Goal: Check status: Check status

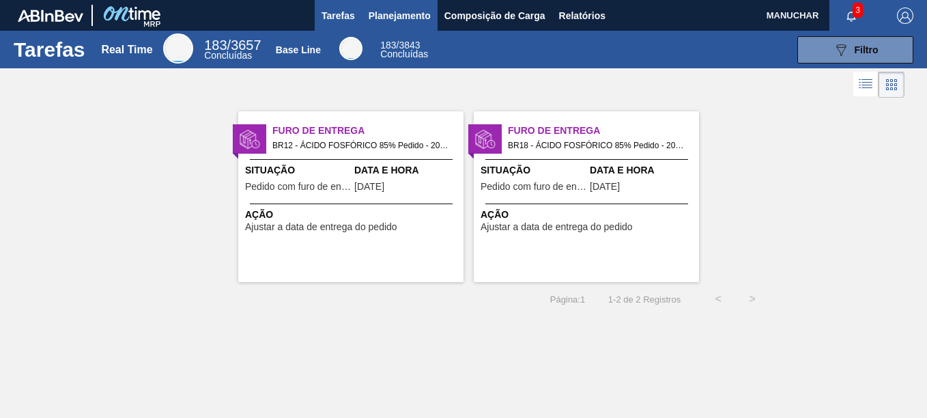
click at [391, 18] on span "Planejamento" at bounding box center [399, 16] width 62 height 16
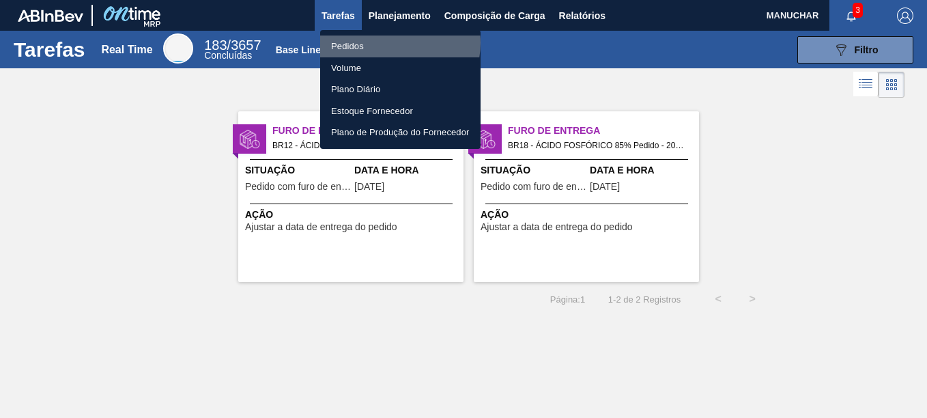
click at [393, 43] on li "Pedidos" at bounding box center [400, 46] width 160 height 22
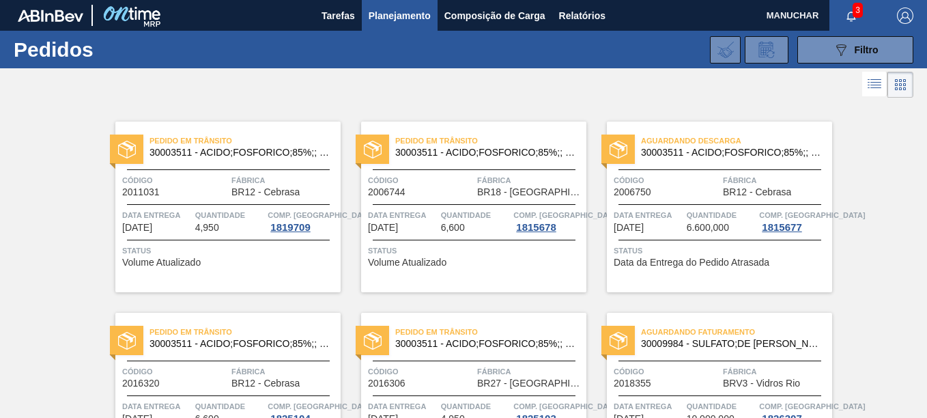
click at [905, 11] on img "button" at bounding box center [904, 16] width 16 height 16
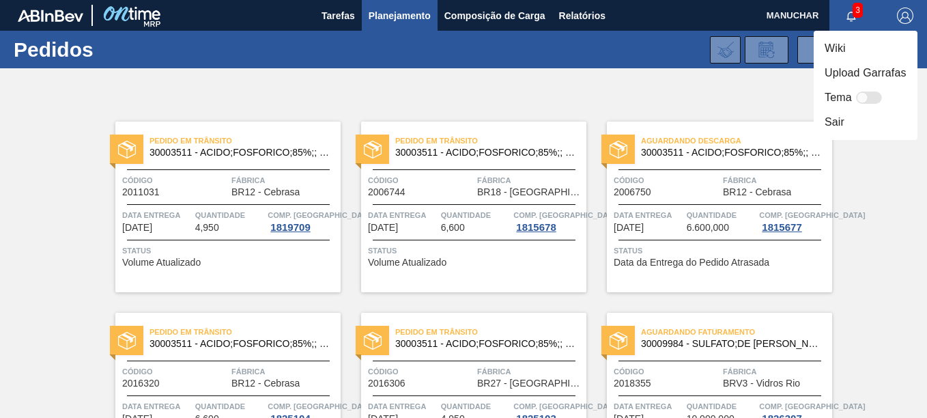
click at [926, 0] on html "Tarefas Planejamento Composição de Carga Relatórios MANUCHAR 3 Marcar todas com…" at bounding box center [463, 0] width 927 height 0
click at [0, 0] on html "Tarefas Planejamento Composição de Carga Relatórios MANUCHAR 3 Marcar todas com…" at bounding box center [463, 0] width 927 height 0
click at [44, 248] on div at bounding box center [463, 209] width 927 height 418
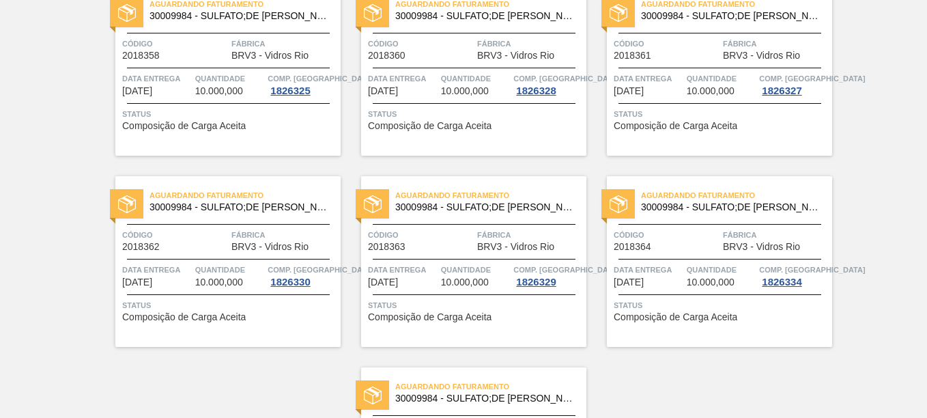
scroll to position [1262, 0]
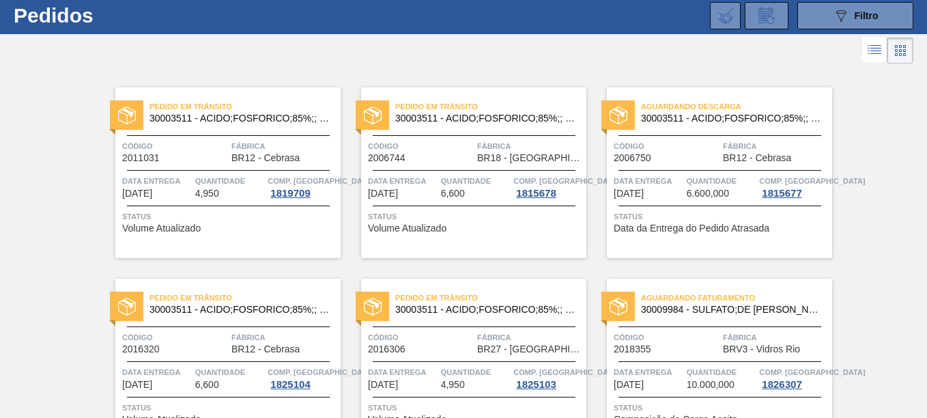
scroll to position [0, 0]
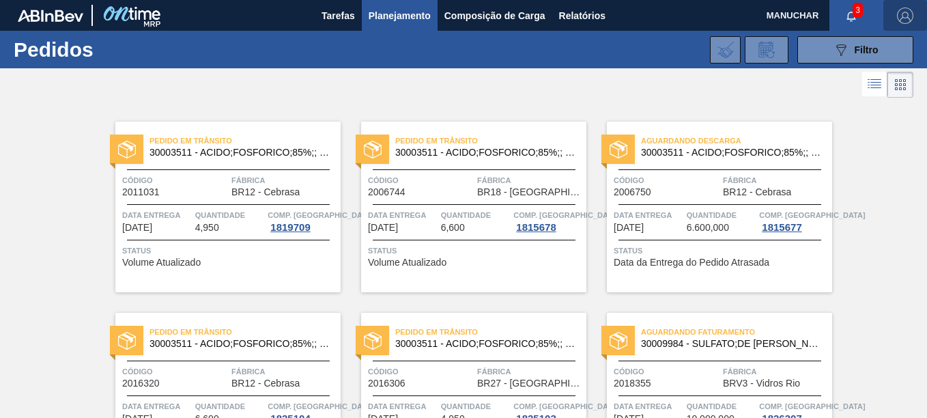
click at [899, 19] on img "button" at bounding box center [904, 16] width 16 height 16
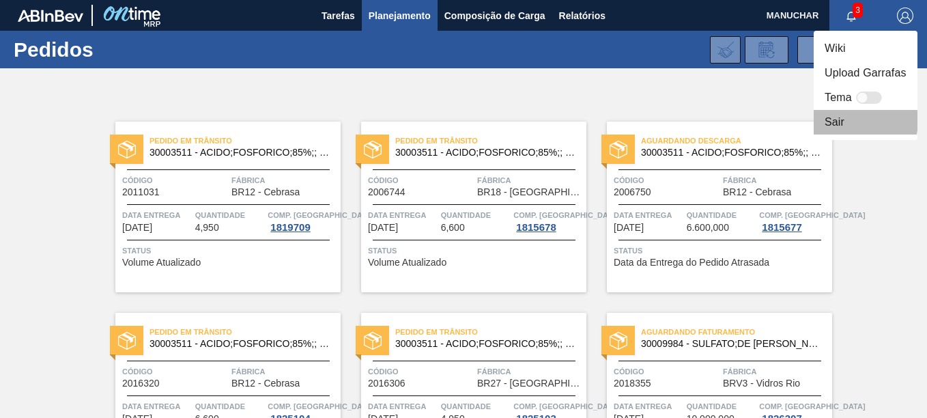
click at [849, 121] on li "Sair" at bounding box center [865, 122] width 104 height 25
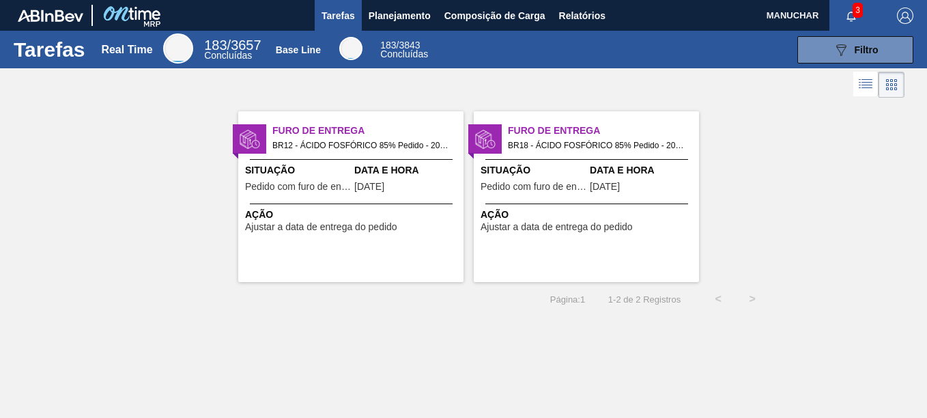
click at [897, 22] on img "button" at bounding box center [904, 16] width 16 height 16
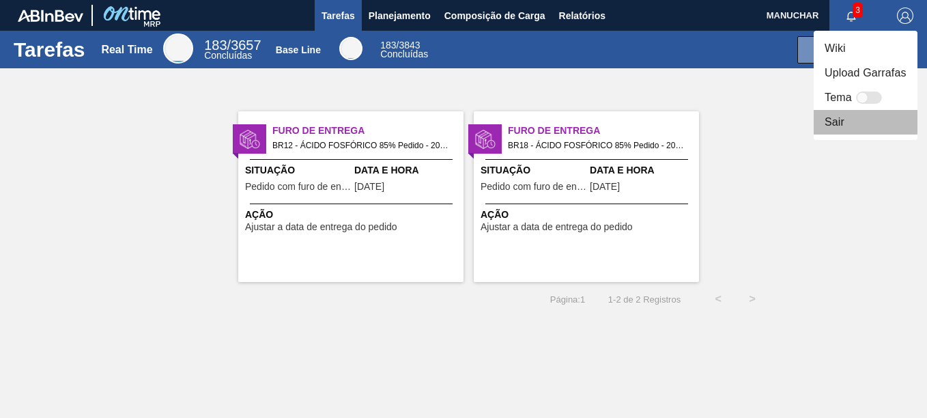
click at [834, 118] on li "Sair" at bounding box center [865, 122] width 104 height 25
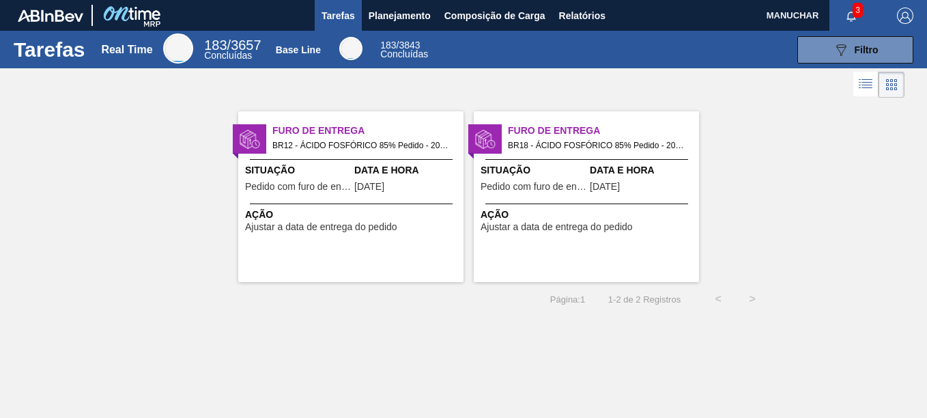
click at [790, 18] on span "MANUCHAR" at bounding box center [792, 15] width 53 height 31
click at [909, 19] on img "button" at bounding box center [904, 16] width 16 height 16
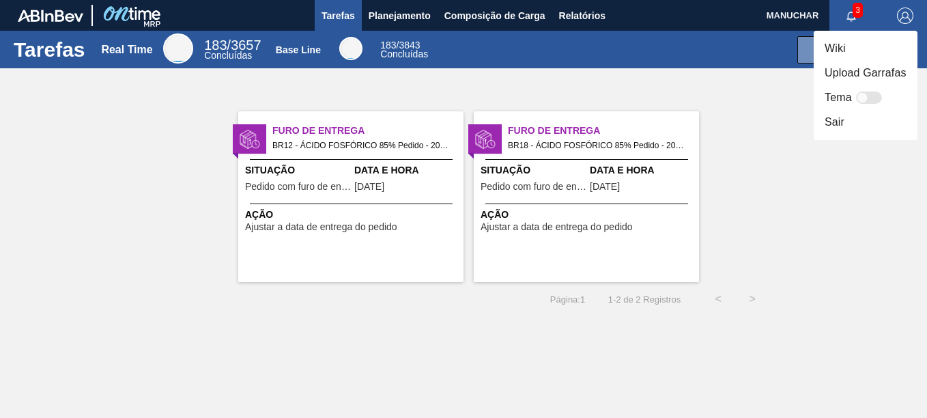
click at [858, 123] on li "Sair" at bounding box center [865, 122] width 104 height 25
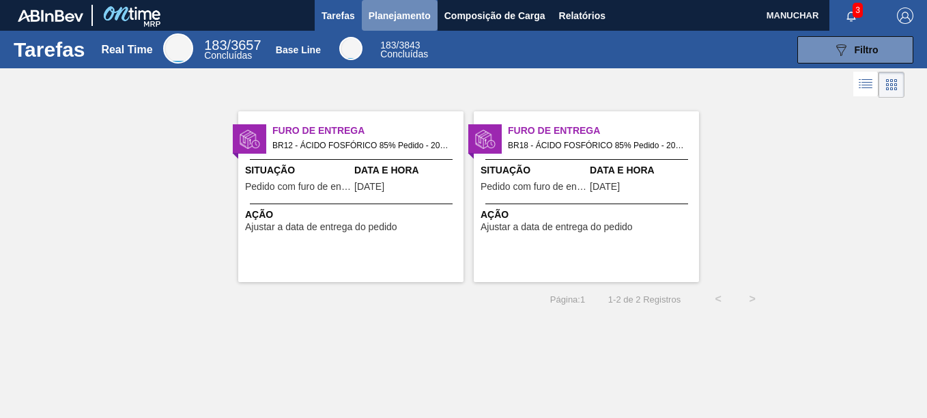
click at [432, 8] on button "Planejamento" at bounding box center [400, 15] width 76 height 31
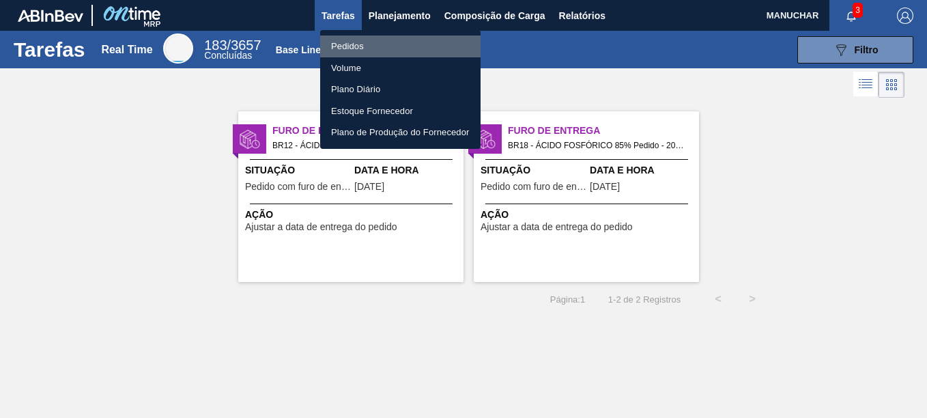
click at [417, 50] on li "Pedidos" at bounding box center [400, 46] width 160 height 22
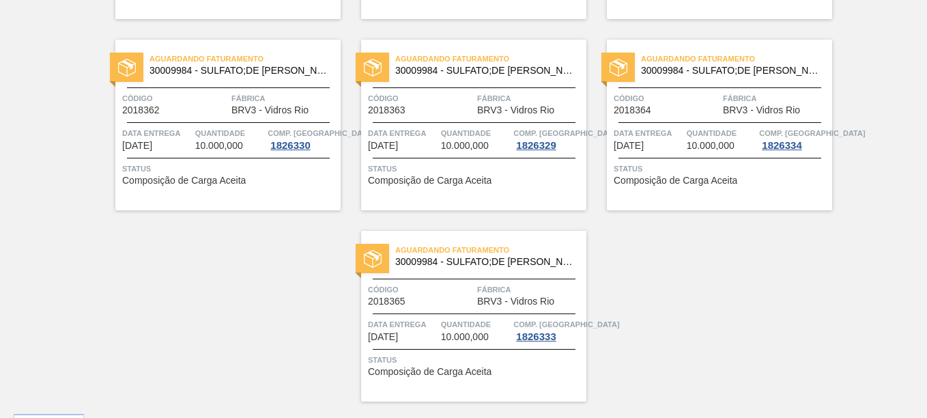
scroll to position [1262, 0]
